Goal: Download file/media

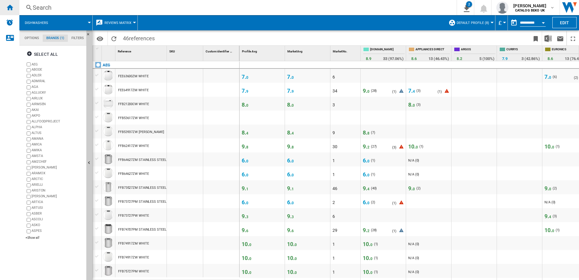
click at [14, 8] on div "Home" at bounding box center [9, 7] width 19 height 15
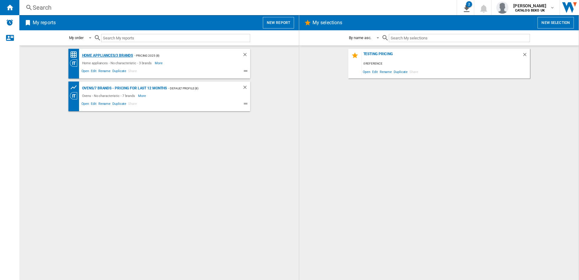
click at [110, 56] on div "Home appliances/3 brands" at bounding box center [107, 56] width 53 height 8
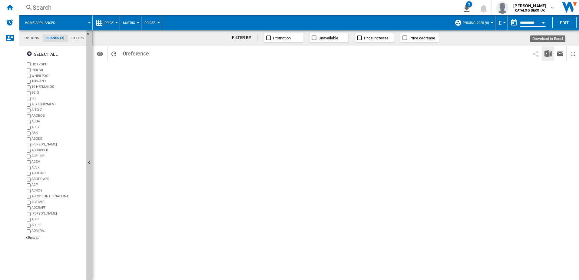
click at [462, 53] on img "Download in Excel" at bounding box center [547, 53] width 7 height 7
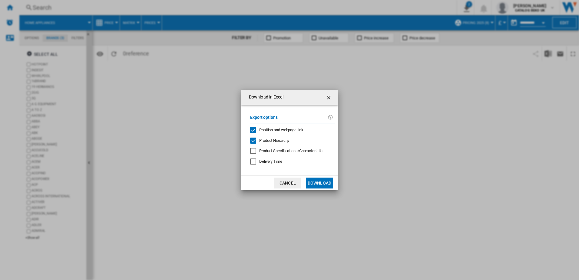
click at [323, 181] on button "Download" at bounding box center [319, 182] width 27 height 11
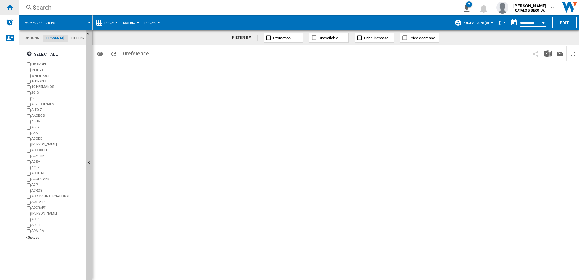
click at [15, 9] on div "Home" at bounding box center [9, 7] width 19 height 15
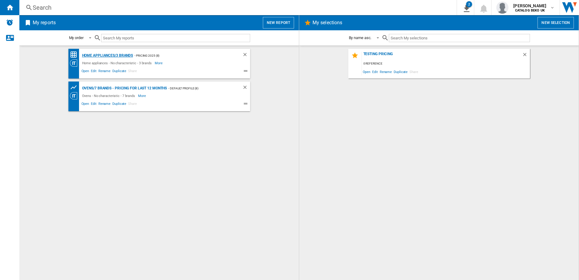
click at [85, 52] on div "Home appliances/3 brands" at bounding box center [107, 56] width 53 height 8
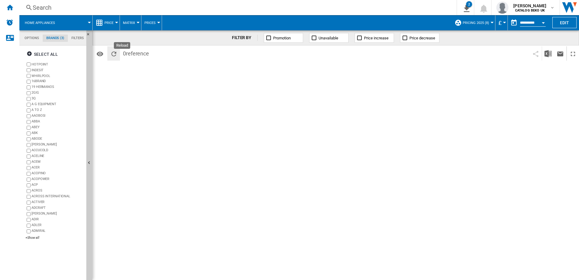
click at [114, 55] on ng-md-icon "Reload" at bounding box center [113, 53] width 7 height 7
click at [31, 36] on md-tab-item "Options" at bounding box center [32, 38] width 22 height 7
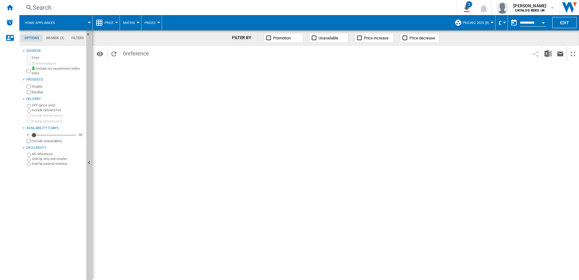
click at [74, 36] on md-tab-item "Filters" at bounding box center [78, 38] width 20 height 7
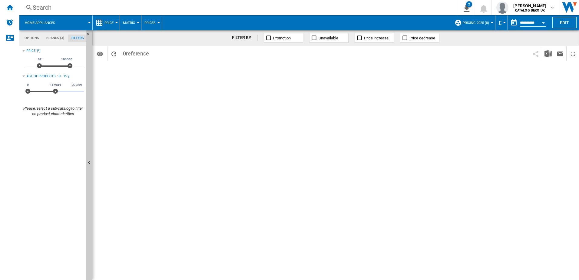
scroll to position [39, 0]
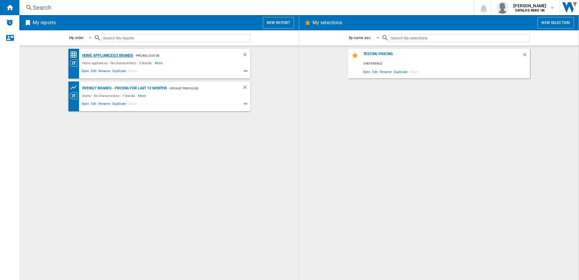
click at [95, 58] on div "Home appliances/3 brands" at bounding box center [107, 56] width 53 height 8
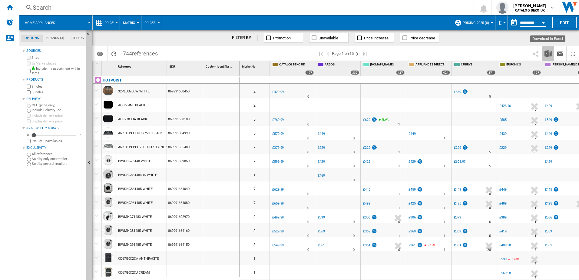
click at [547, 52] on img "Download in Excel" at bounding box center [547, 53] width 7 height 7
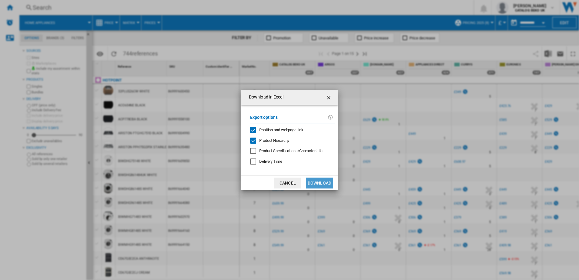
click at [323, 183] on button "Download" at bounding box center [319, 182] width 27 height 11
